Goal: Information Seeking & Learning: Learn about a topic

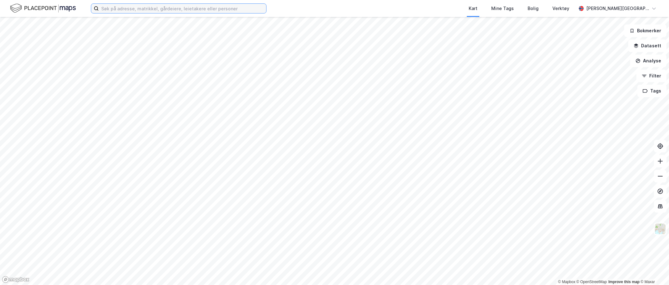
click at [159, 12] on input at bounding box center [182, 8] width 167 height 9
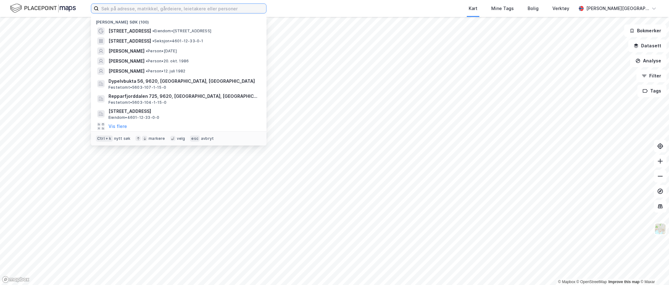
paste input "[PERSON_NAME]"
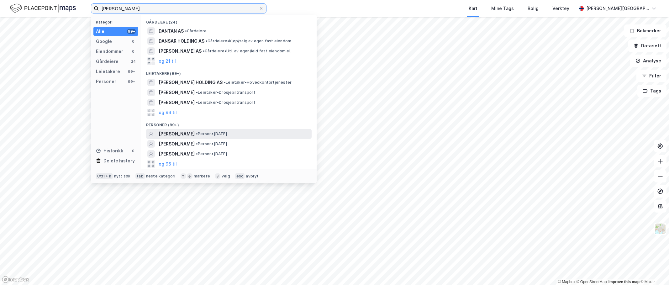
type input "[PERSON_NAME]"
click at [184, 131] on span "[PERSON_NAME]" at bounding box center [177, 134] width 36 height 8
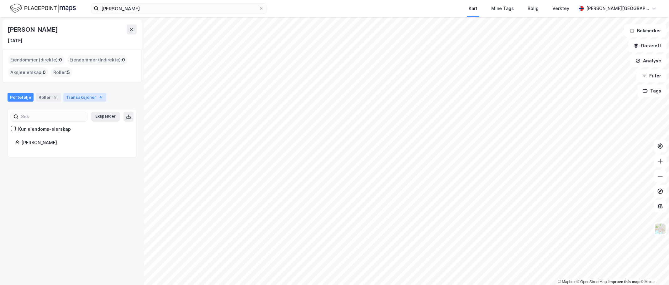
click at [81, 101] on div "Transaksjoner 4" at bounding box center [84, 97] width 43 height 9
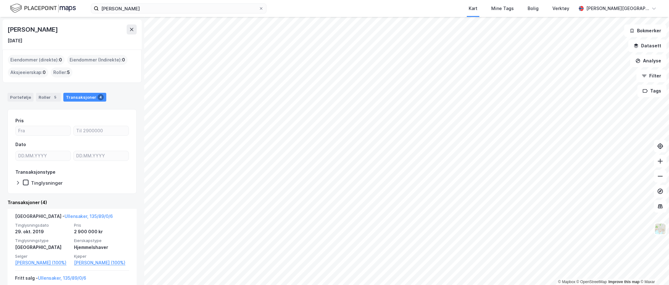
click at [82, 39] on div "[DATE]" at bounding box center [72, 41] width 129 height 8
click at [45, 98] on div "Roller 5" at bounding box center [48, 97] width 25 height 9
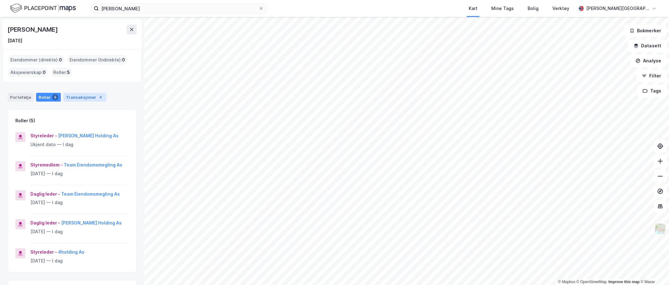
click at [77, 100] on div "Transaksjoner 4" at bounding box center [84, 97] width 43 height 9
